Goal: Navigation & Orientation: Find specific page/section

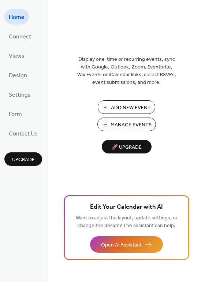
click at [122, 151] on span "🚀 Upgrade" at bounding box center [126, 147] width 41 height 10
click at [114, 143] on span "🚀 Upgrade" at bounding box center [126, 147] width 41 height 10
click at [21, 37] on span "Connect" at bounding box center [20, 36] width 22 height 11
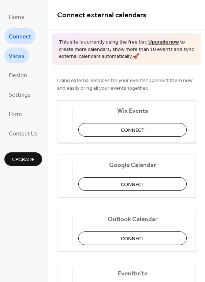
click at [18, 59] on span "Views" at bounding box center [17, 55] width 16 height 11
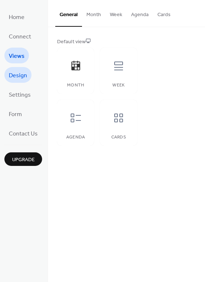
click at [22, 73] on span "Design" at bounding box center [18, 75] width 18 height 11
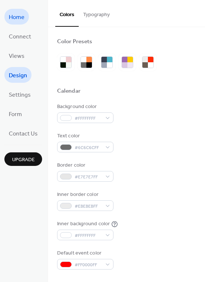
click at [18, 18] on span "Home" at bounding box center [17, 17] width 16 height 11
